Goal: Answer question/provide support: Share knowledge or assist other users

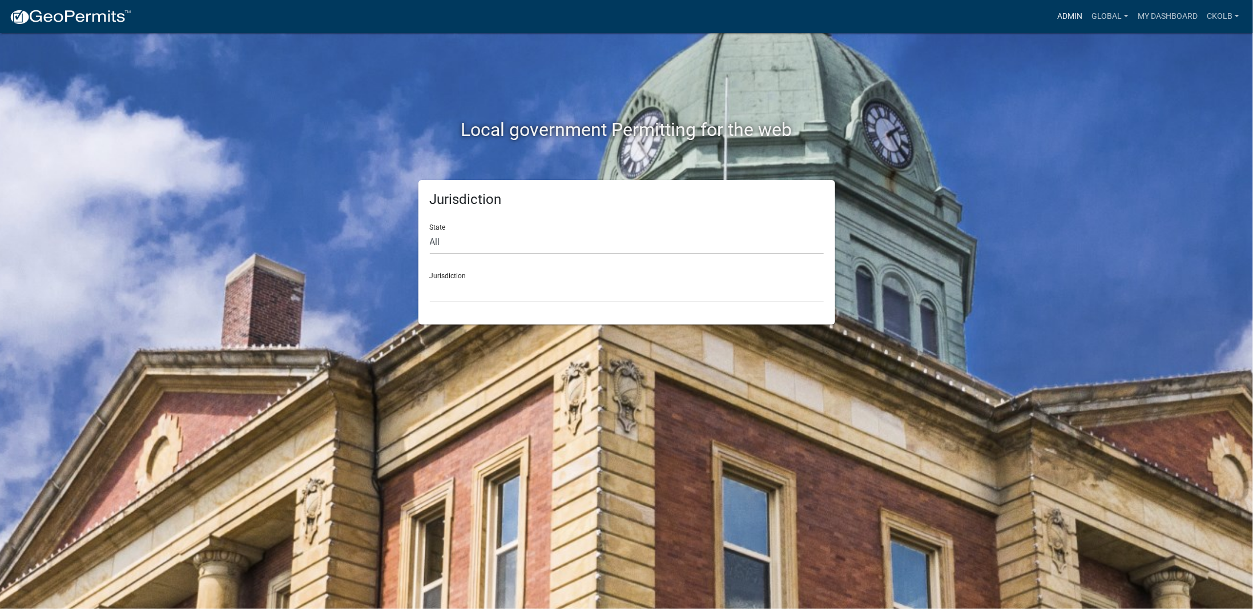
drag, startPoint x: 1072, startPoint y: 16, endPoint x: 1044, endPoint y: 25, distance: 29.3
click at [1072, 16] on link "Admin" at bounding box center [1070, 17] width 34 height 22
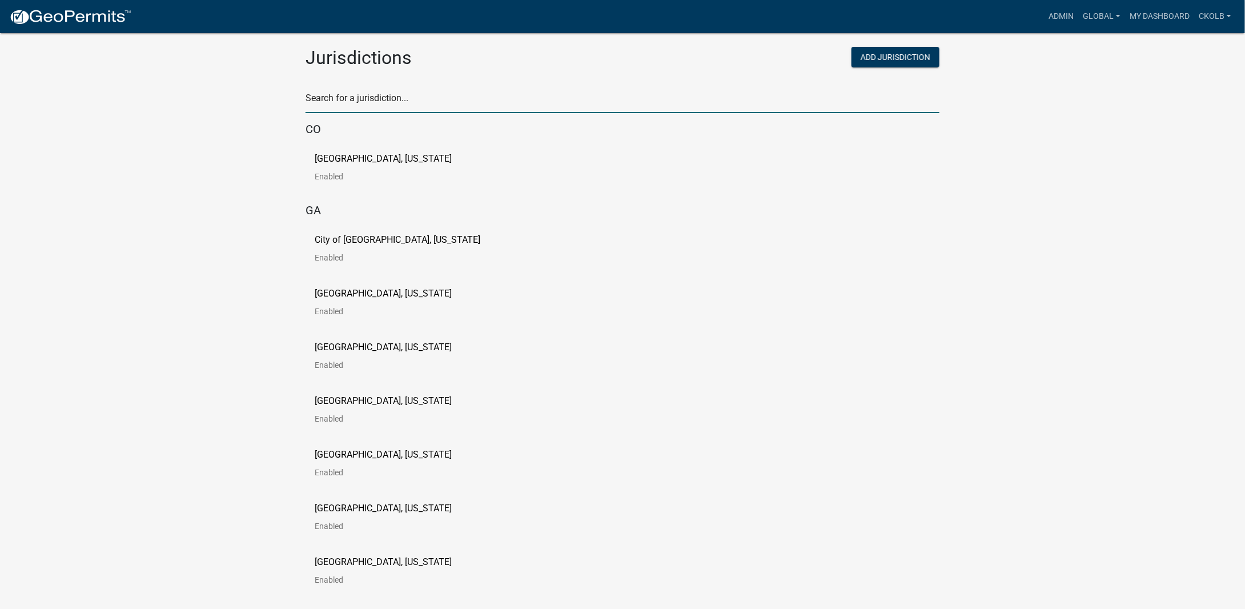
click at [375, 98] on input "text" at bounding box center [623, 101] width 634 height 23
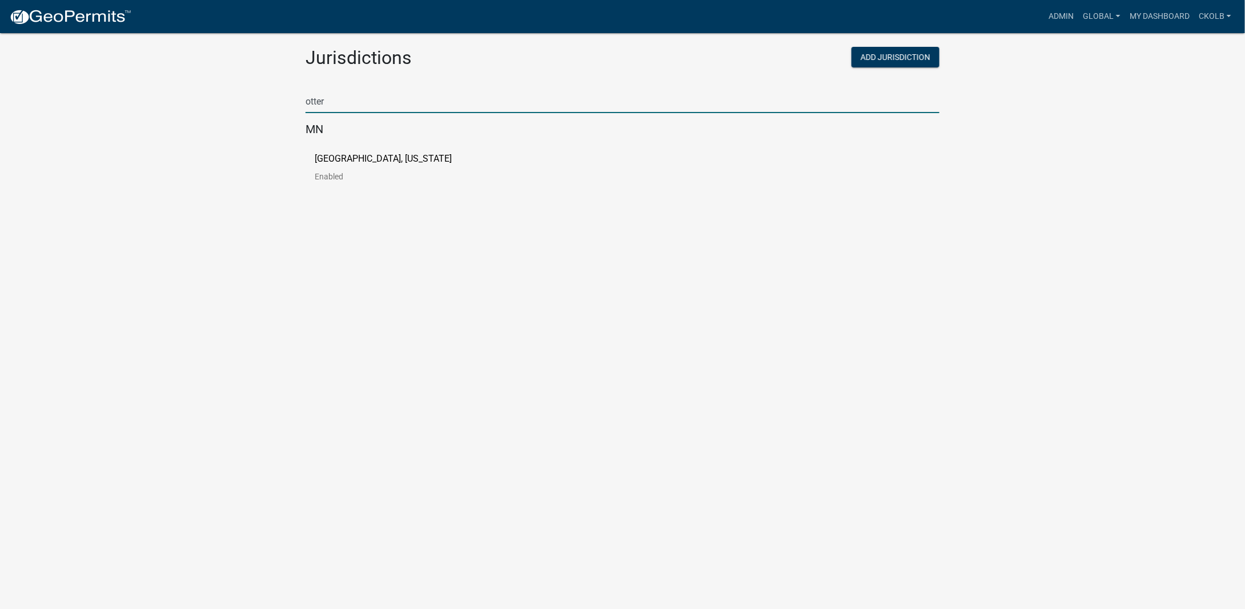
type input "otter"
click at [339, 159] on p "[GEOGRAPHIC_DATA], [US_STATE]" at bounding box center [383, 158] width 137 height 9
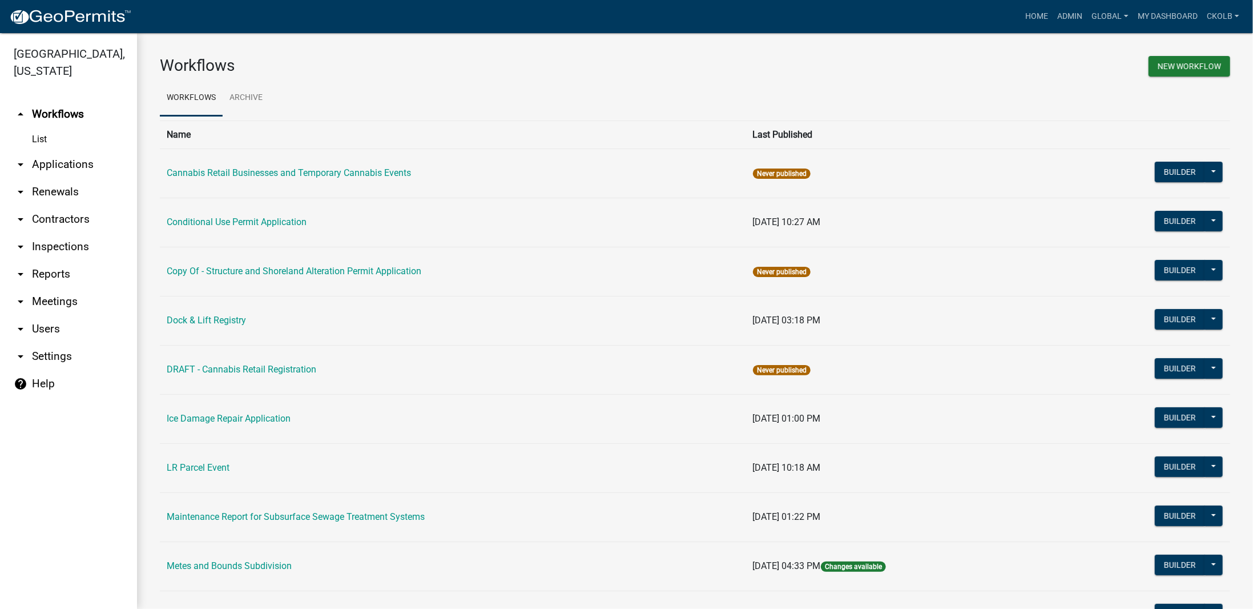
click at [53, 167] on link "arrow_drop_down Applications" at bounding box center [68, 164] width 137 height 27
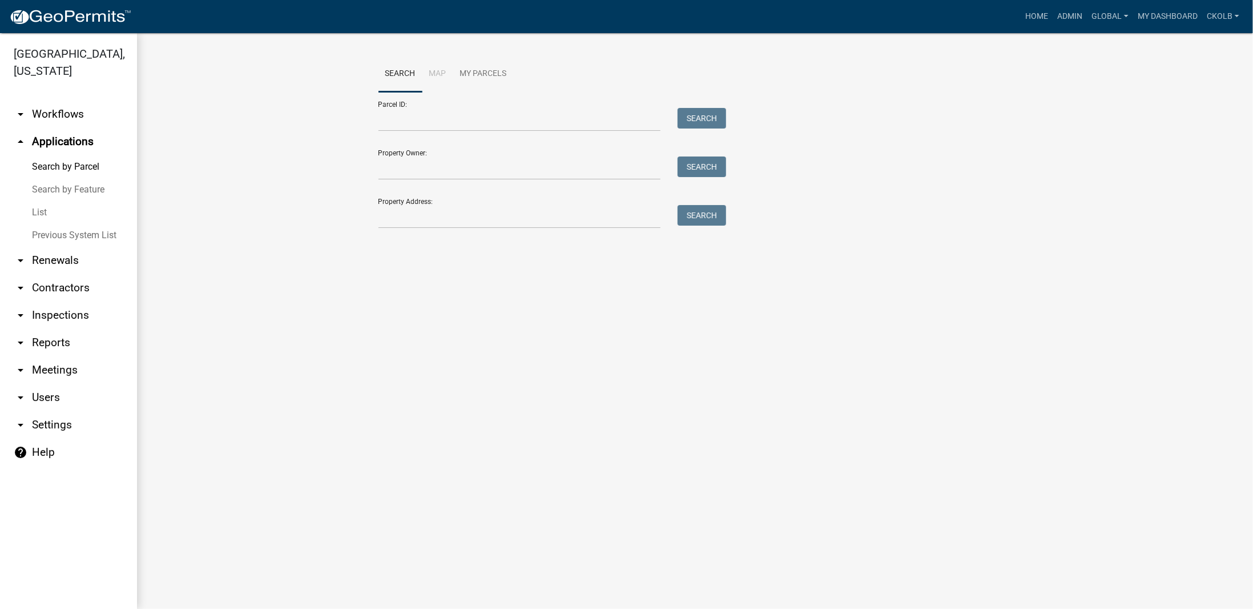
click at [46, 212] on link "List" at bounding box center [68, 212] width 137 height 23
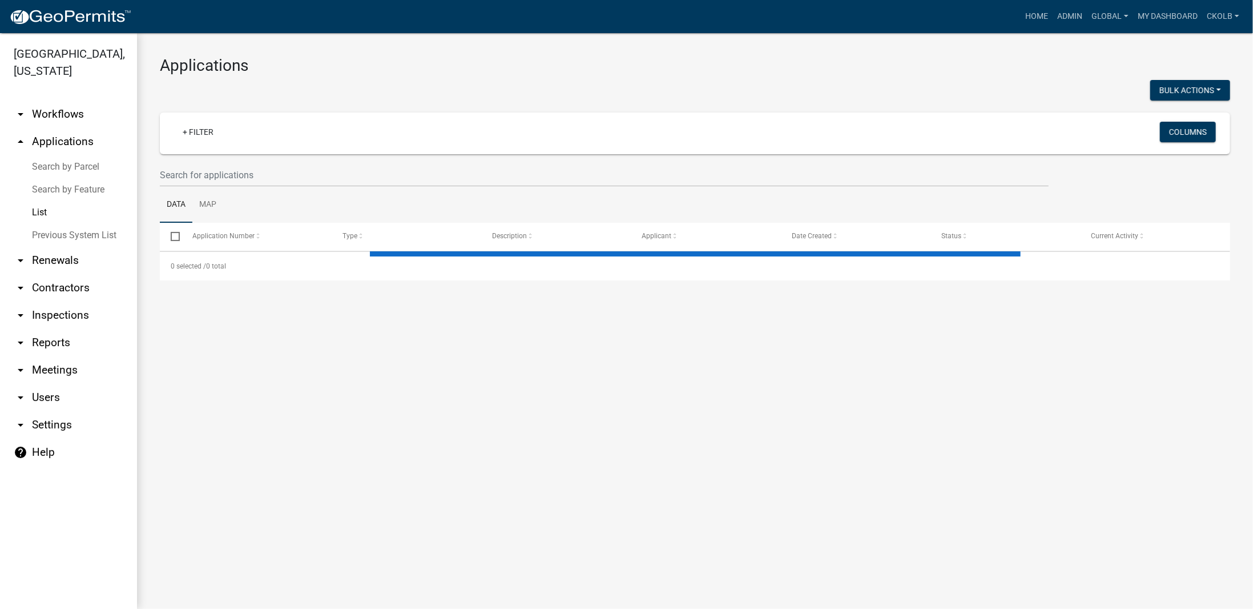
select select "2: 50"
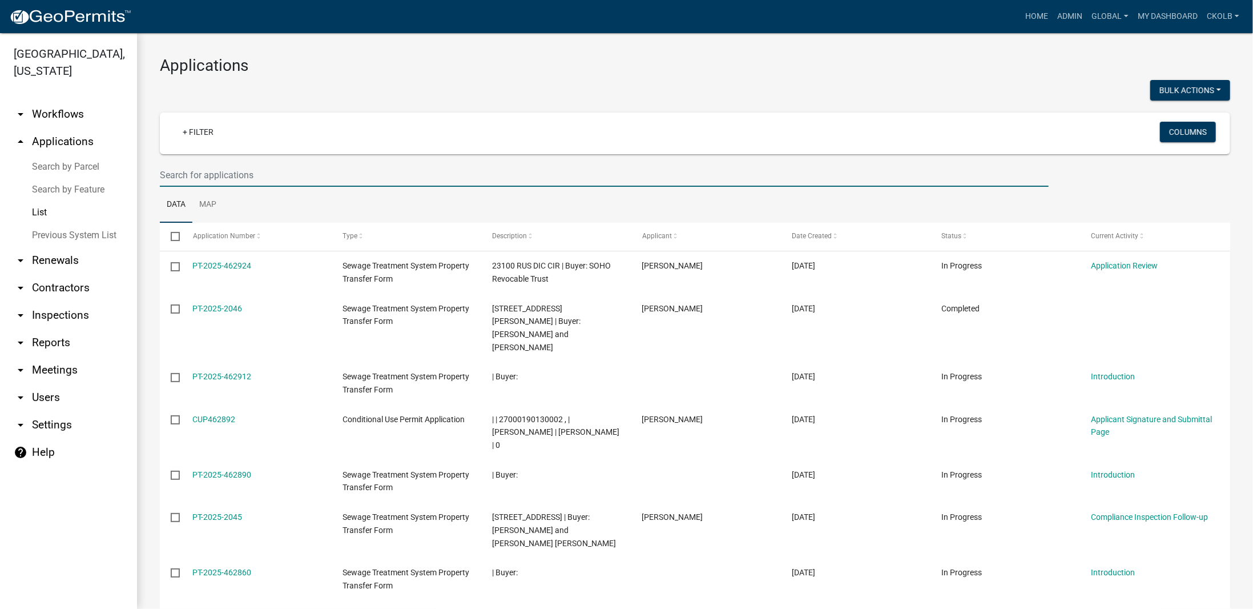
click at [246, 172] on input "text" at bounding box center [604, 174] width 889 height 23
paste input "PT-2025-461470"
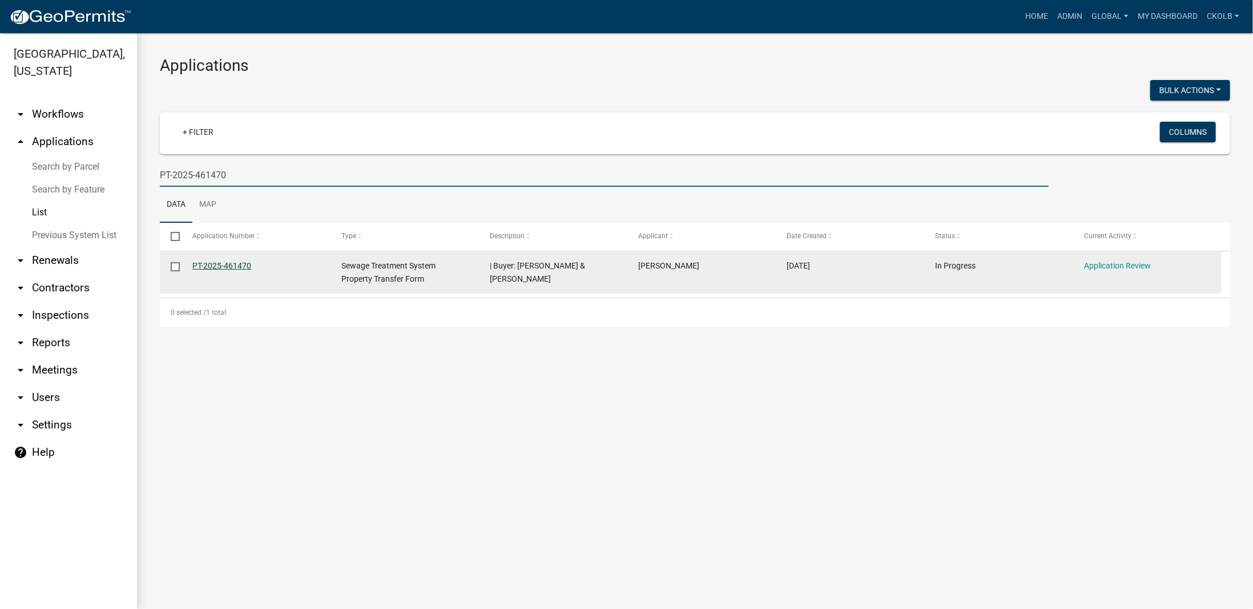
type input "PT-2025-461470"
click at [227, 263] on link "PT-2025-461470" at bounding box center [222, 265] width 59 height 9
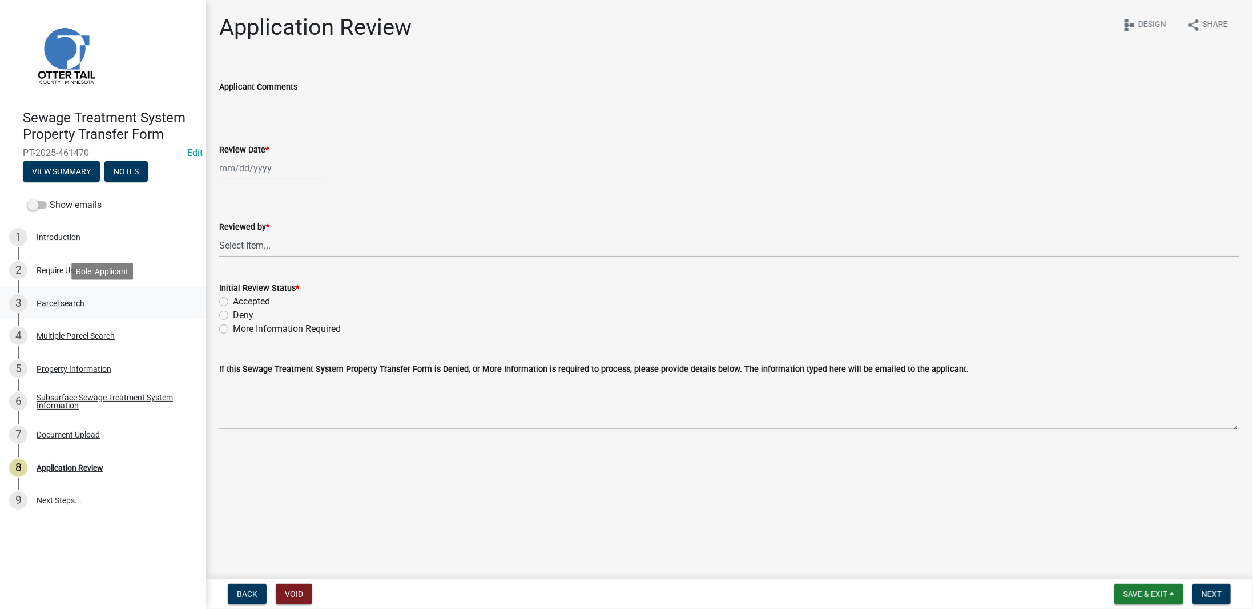
click at [79, 304] on div "Parcel search" at bounding box center [61, 303] width 48 height 8
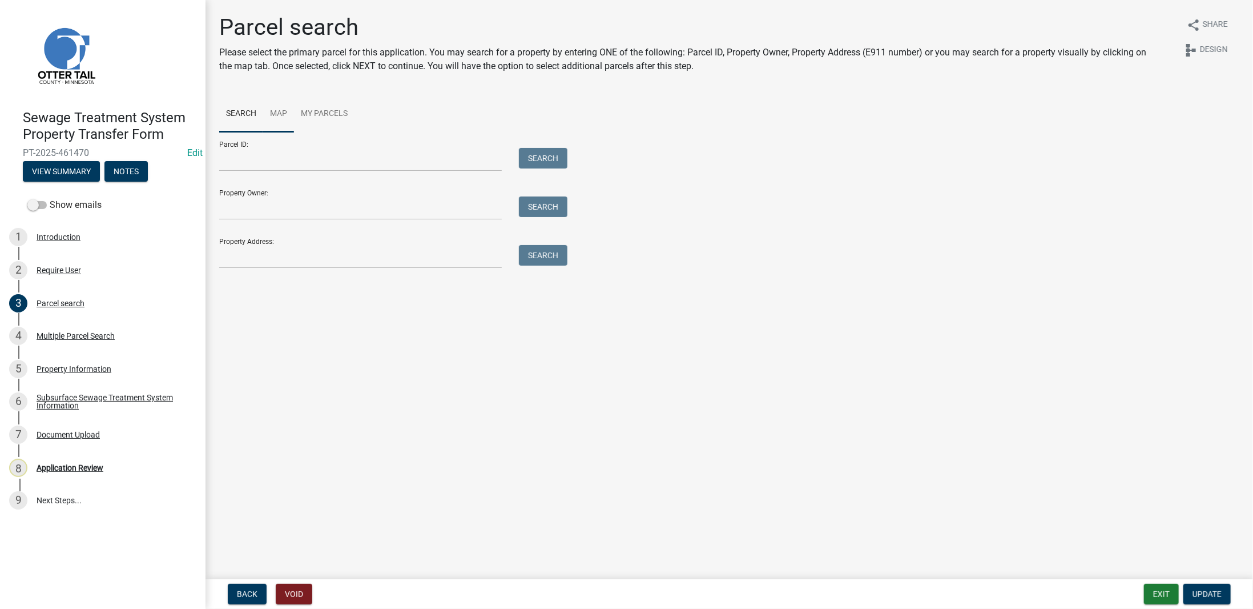
click at [279, 109] on link "Map" at bounding box center [278, 114] width 31 height 37
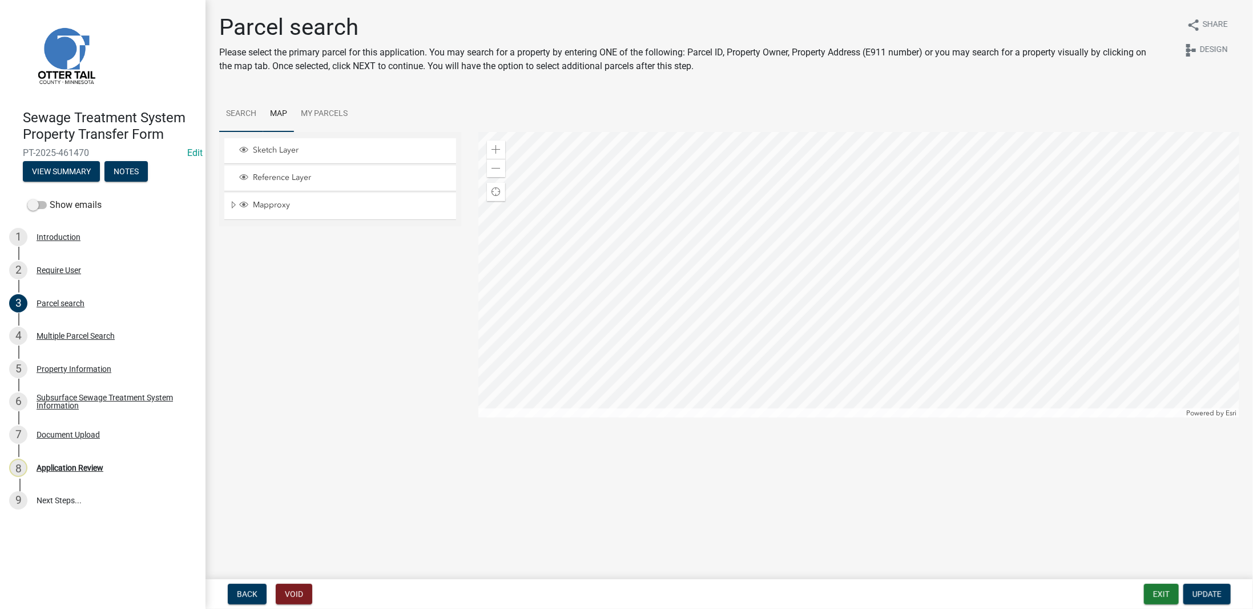
click at [243, 116] on link "Search" at bounding box center [241, 114] width 44 height 37
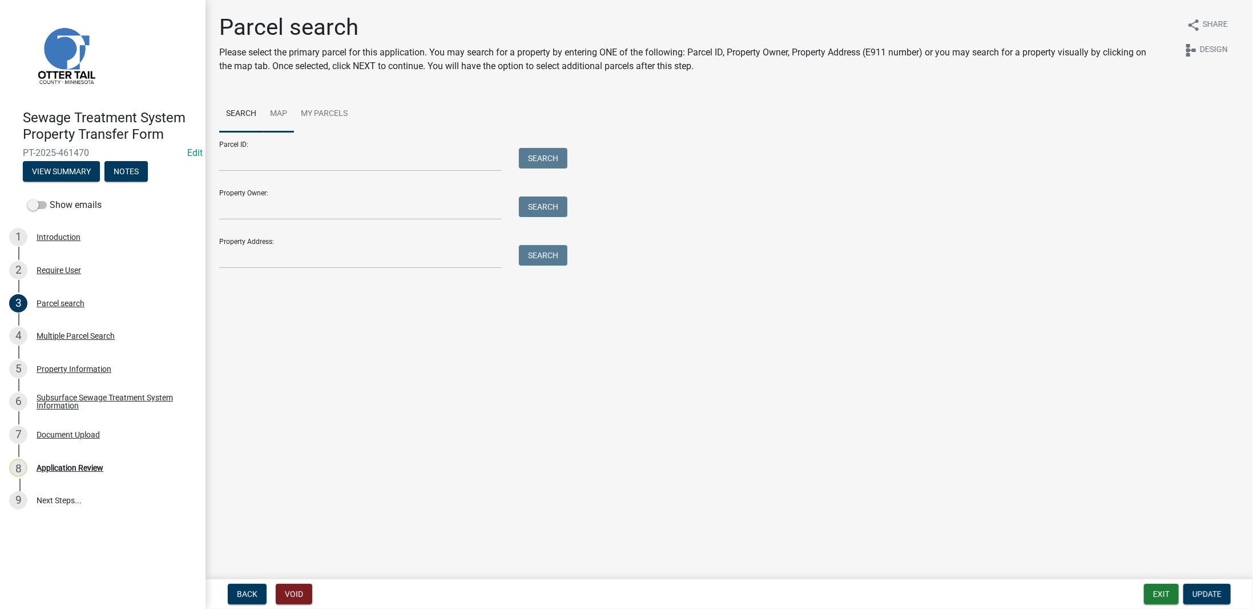
click at [277, 126] on link "Map" at bounding box center [278, 114] width 31 height 37
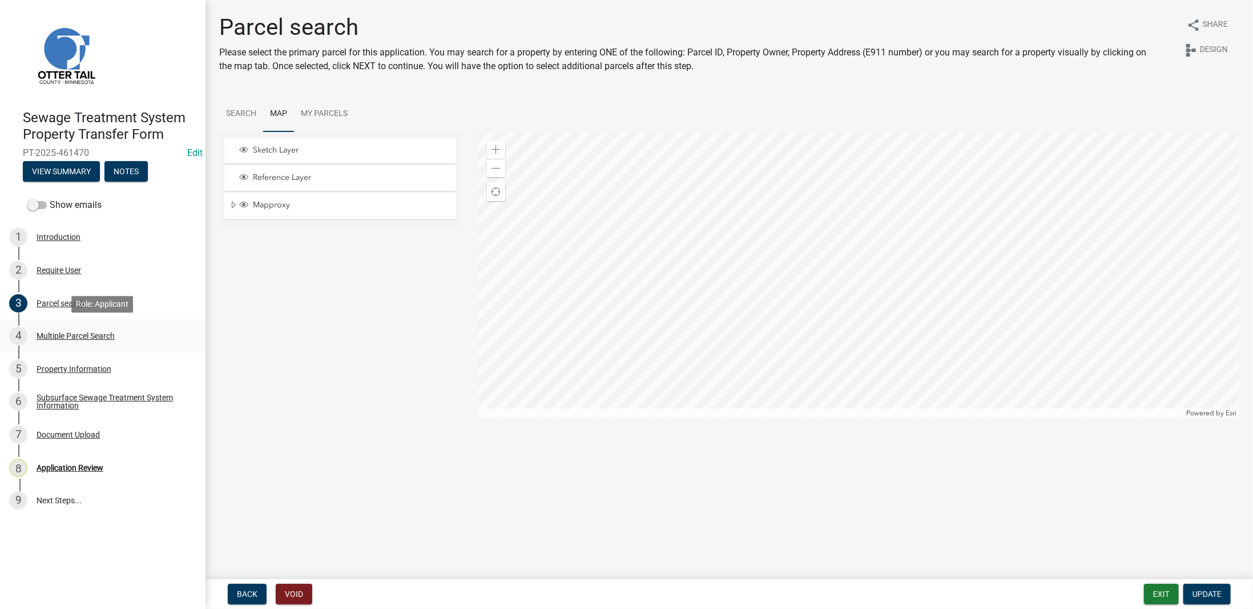
click at [76, 334] on div "Multiple Parcel Search" at bounding box center [76, 336] width 78 height 8
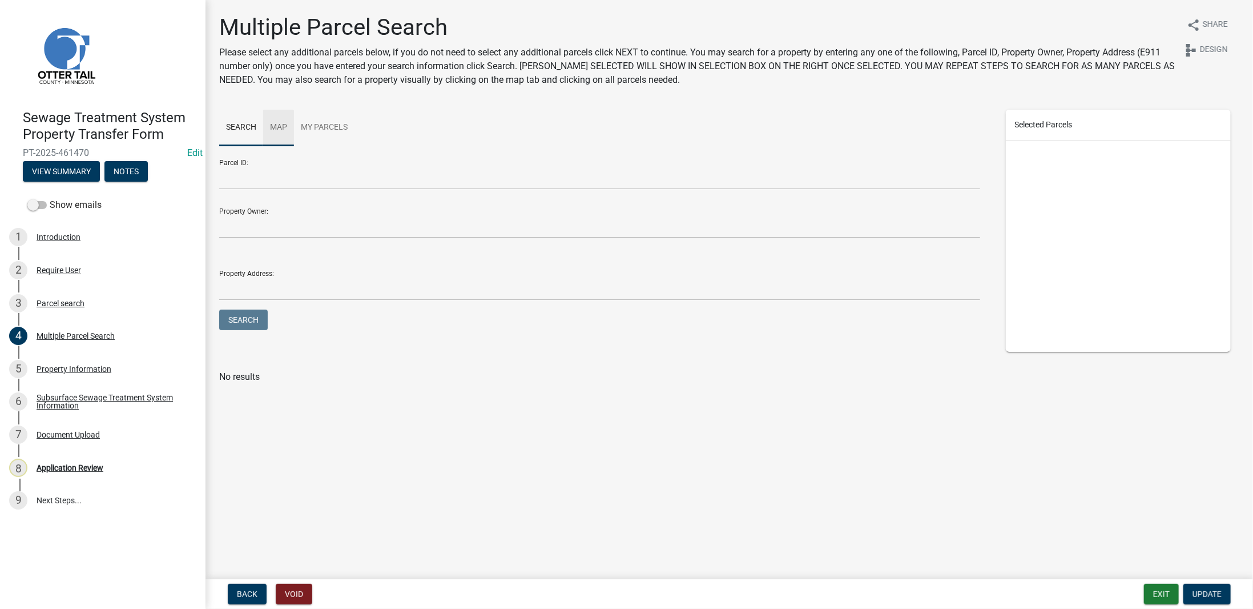
click at [284, 131] on link "Map" at bounding box center [278, 128] width 31 height 37
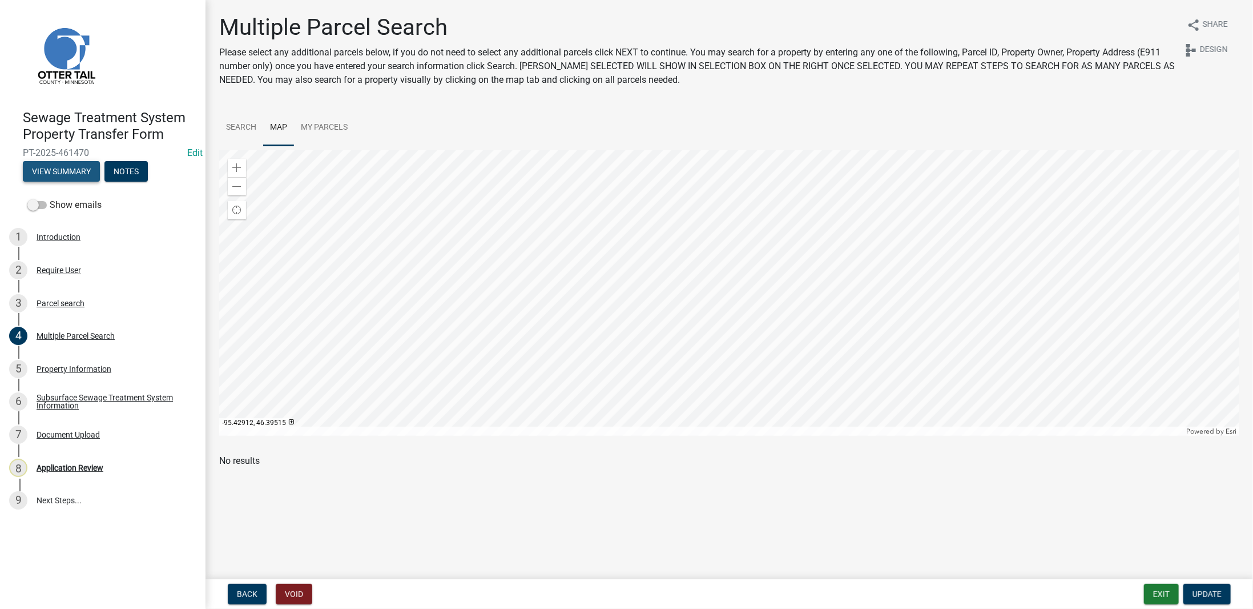
click at [82, 176] on button "View Summary" at bounding box center [61, 171] width 77 height 21
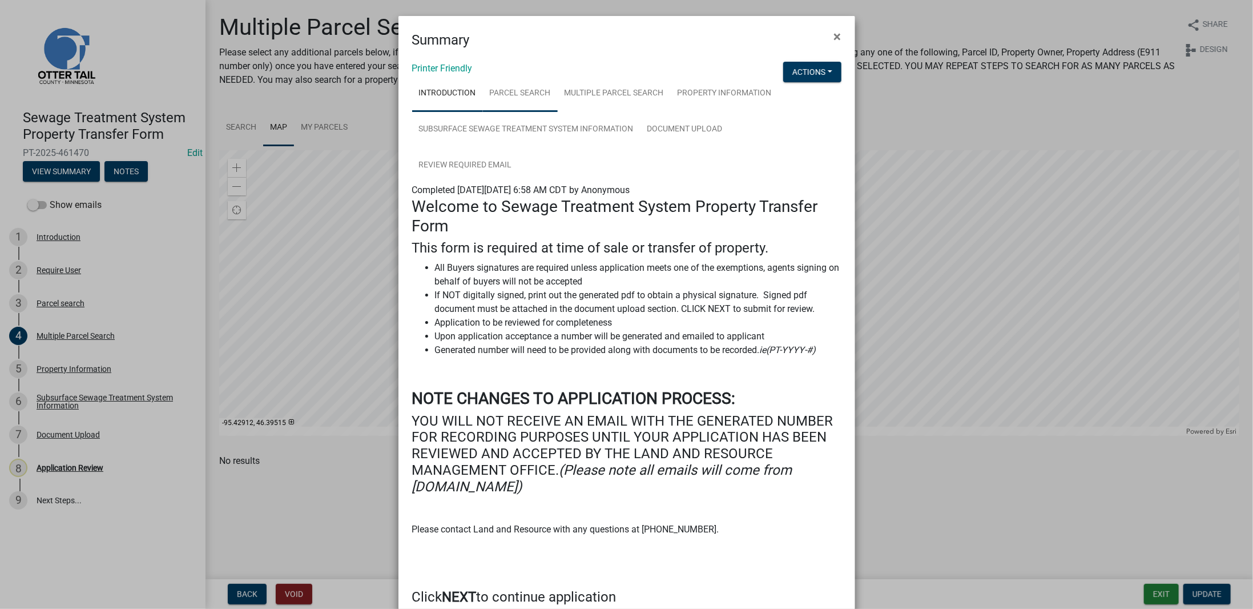
click at [529, 94] on link "Parcel search" at bounding box center [520, 93] width 75 height 37
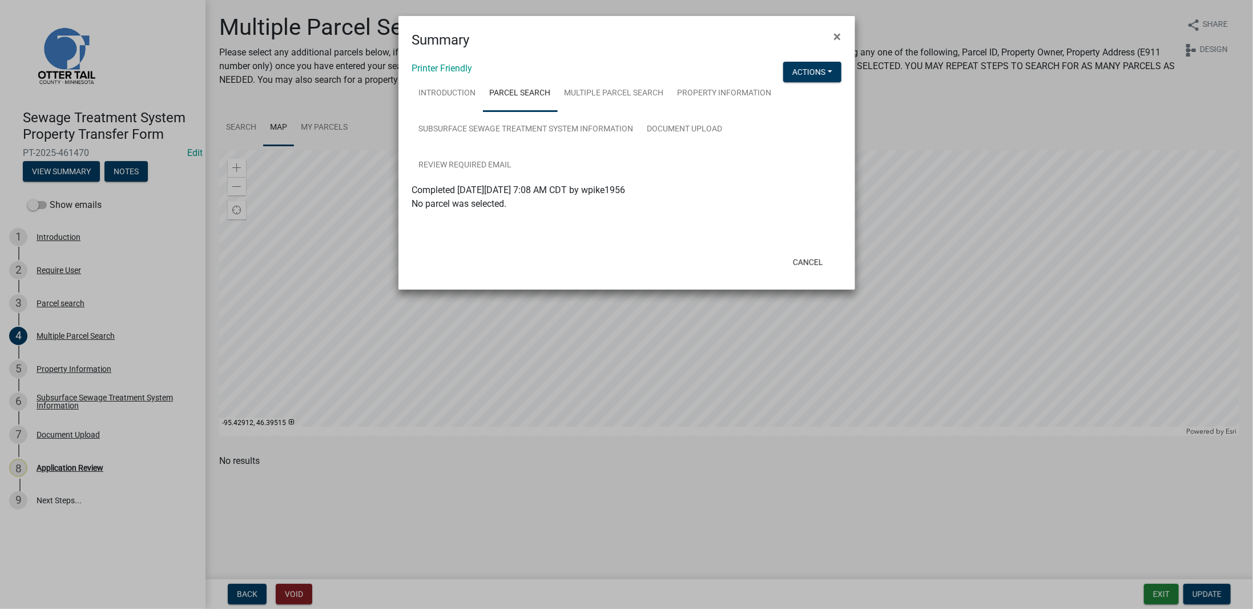
drag, startPoint x: 412, startPoint y: 190, endPoint x: 556, endPoint y: 204, distance: 144.6
click at [548, 204] on div "Completed [DATE][DATE] 7:08 AM CDT by wpike1956 No parcel was selected." at bounding box center [626, 196] width 429 height 27
click at [581, 208] on p "No parcel was selected." at bounding box center [626, 204] width 429 height 14
click at [816, 71] on button "Actions" at bounding box center [812, 72] width 58 height 21
click at [816, 93] on link "View Application Workflow" at bounding box center [850, 101] width 135 height 27
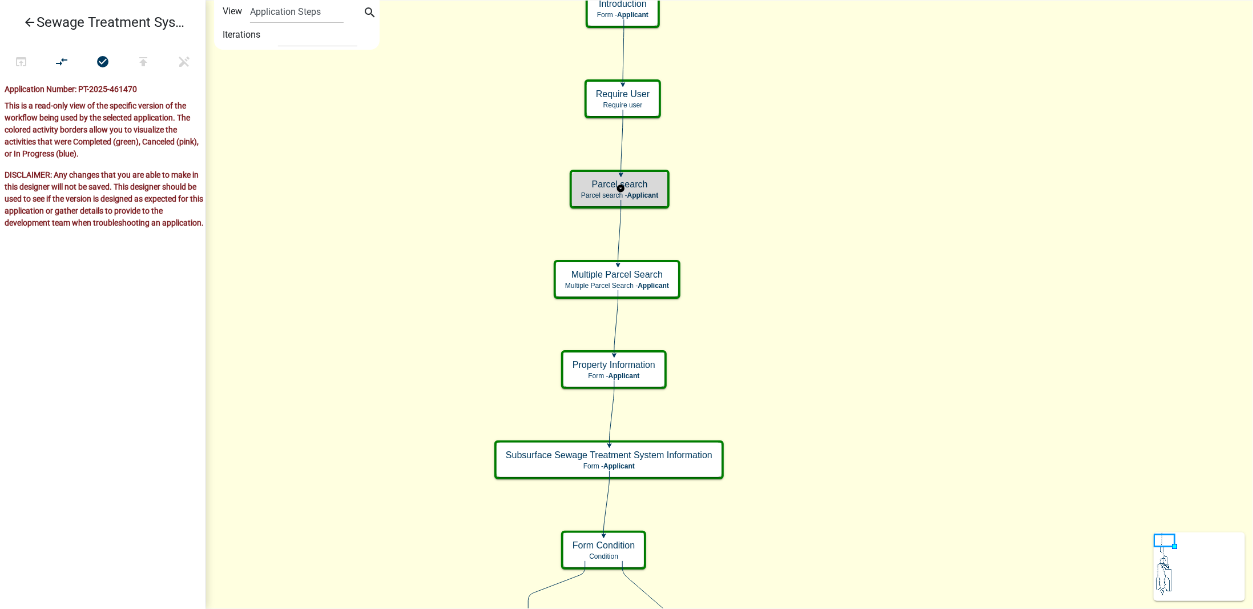
click at [656, 188] on h5 "Parcel search" at bounding box center [619, 184] width 77 height 11
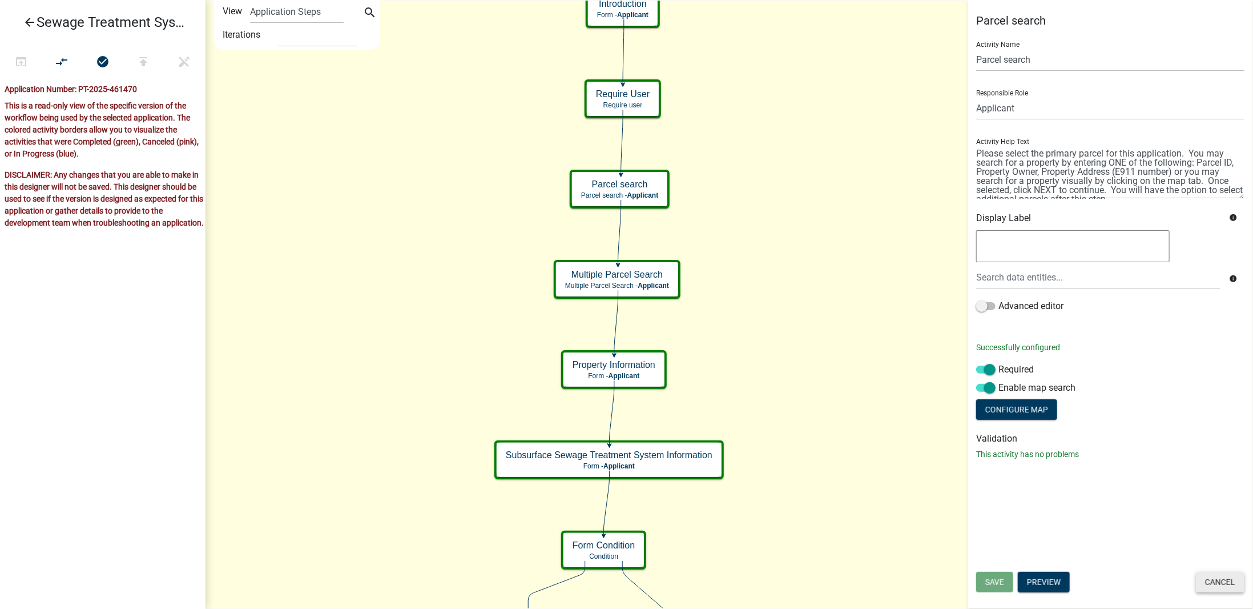
click at [1213, 583] on button "Cancel" at bounding box center [1220, 582] width 49 height 21
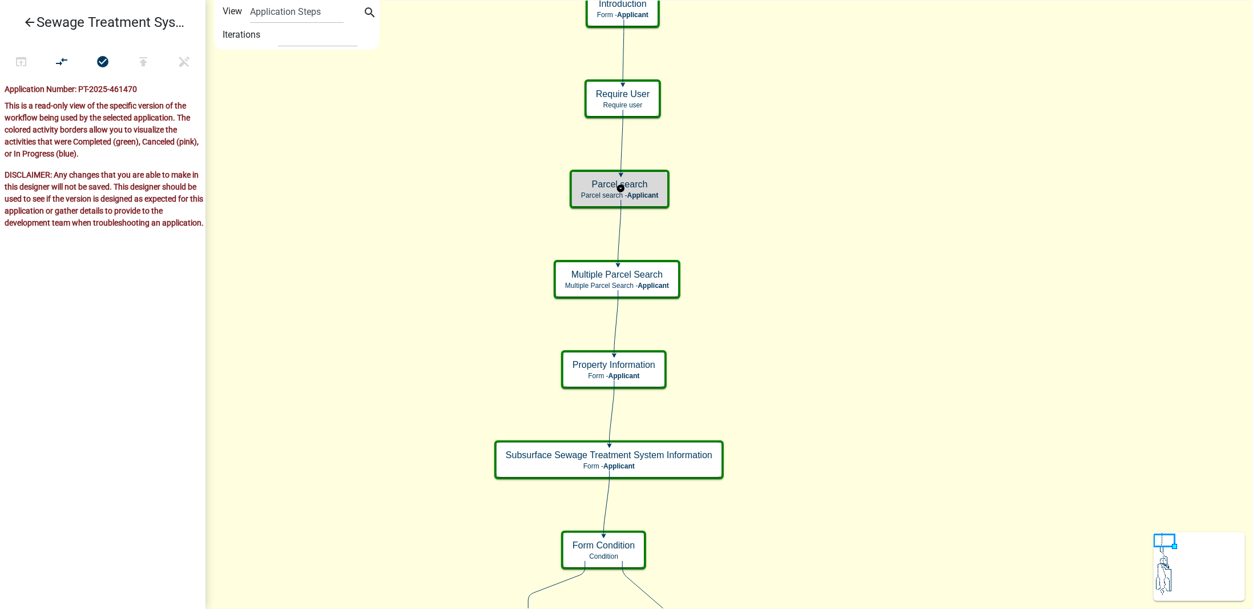
click at [654, 195] on span "Applicant" at bounding box center [643, 195] width 31 height 8
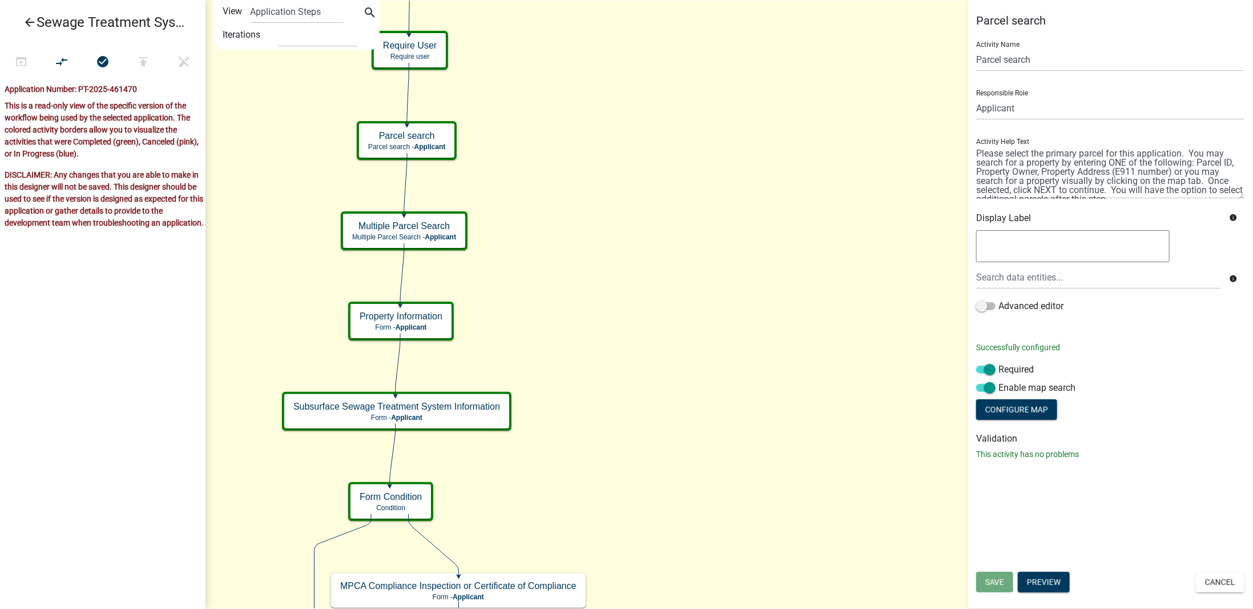
click at [32, 25] on icon "arrow_back" at bounding box center [30, 23] width 14 height 16
